Goal: Task Accomplishment & Management: Complete application form

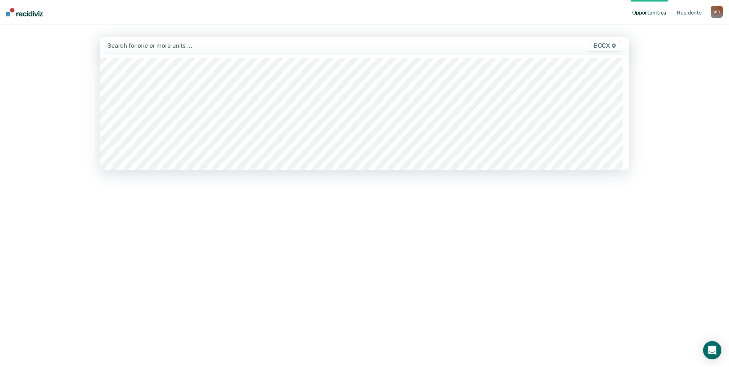
click at [152, 45] on div at bounding box center [287, 45] width 360 height 9
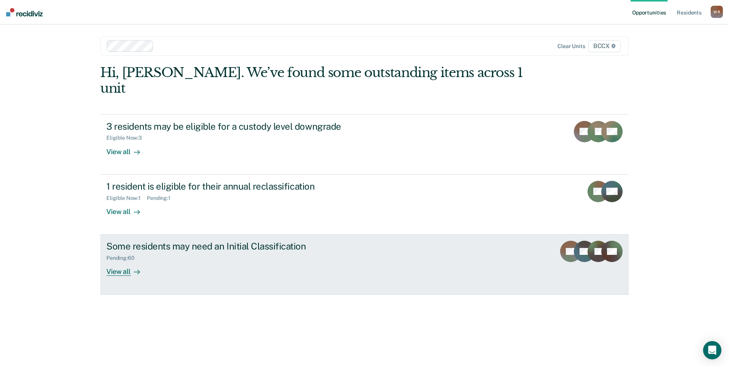
click at [196, 241] on div "Some residents may need an Initial Classification" at bounding box center [240, 246] width 268 height 11
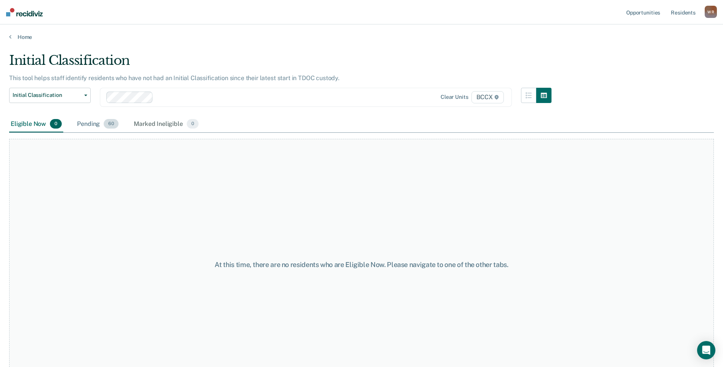
click at [91, 124] on div "Pending 60" at bounding box center [97, 124] width 45 height 17
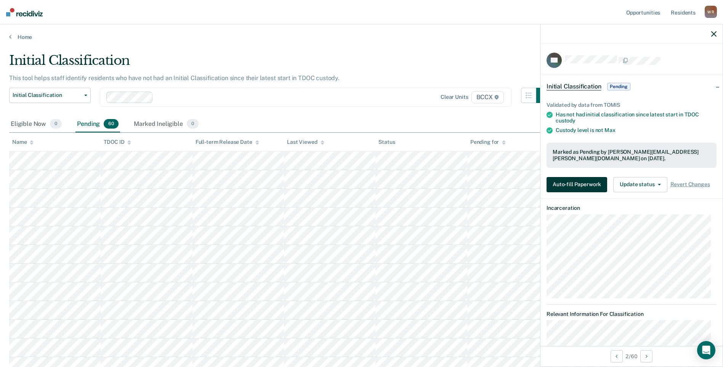
click at [579, 187] on button "Auto-fill Paperwork" at bounding box center [577, 184] width 61 height 15
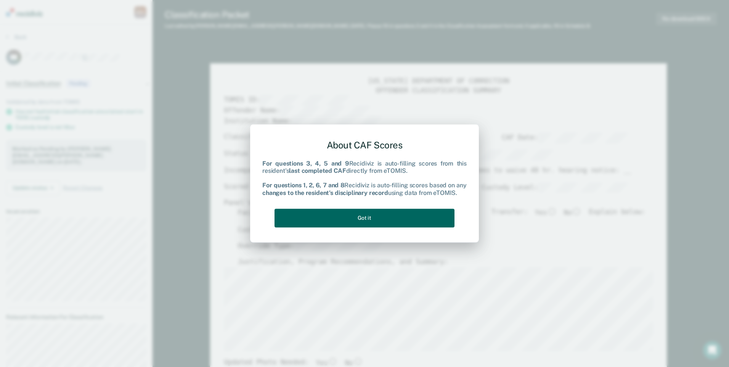
click at [364, 218] on button "Got it" at bounding box center [364, 218] width 180 height 19
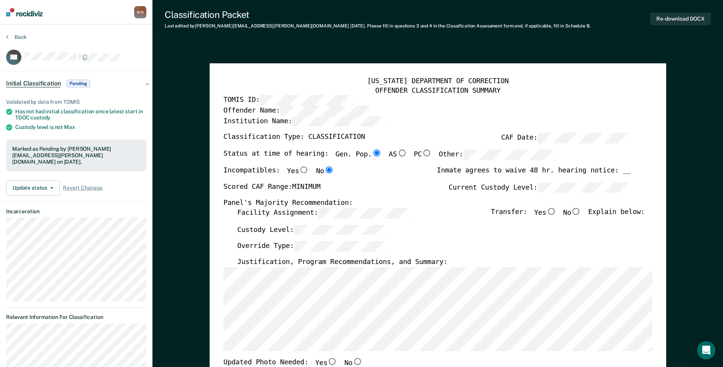
type textarea "x"
radio input "false"
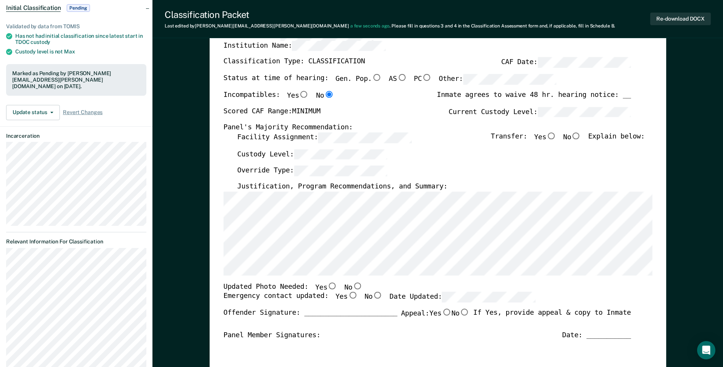
scroll to position [76, 0]
click at [352, 285] on input "No" at bounding box center [357, 284] width 10 height 7
type textarea "x"
radio input "true"
click at [348, 297] on input "Yes" at bounding box center [353, 294] width 10 height 7
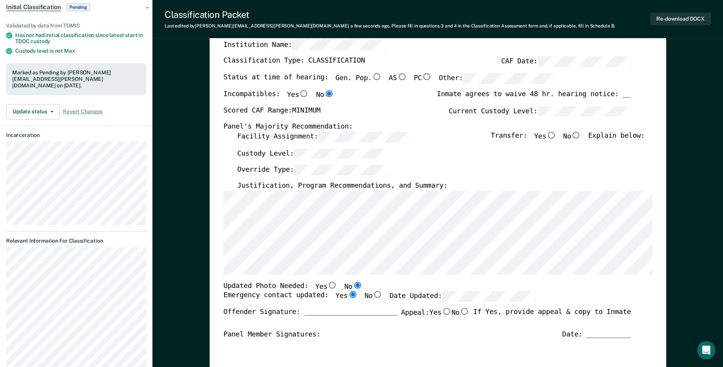
type textarea "x"
radio input "true"
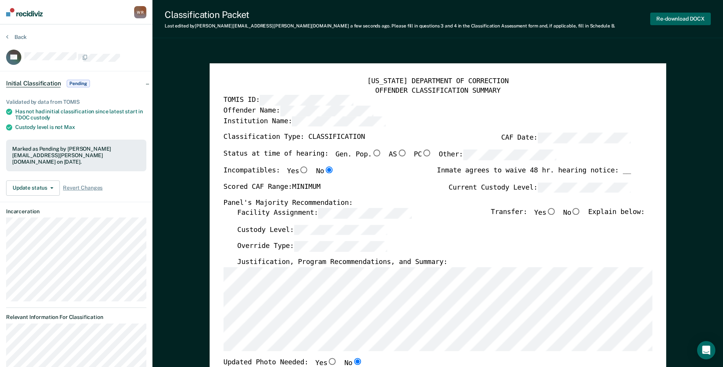
click at [670, 19] on button "Re-download DOCX" at bounding box center [680, 19] width 61 height 13
type textarea "x"
